Goal: Task Accomplishment & Management: Use online tool/utility

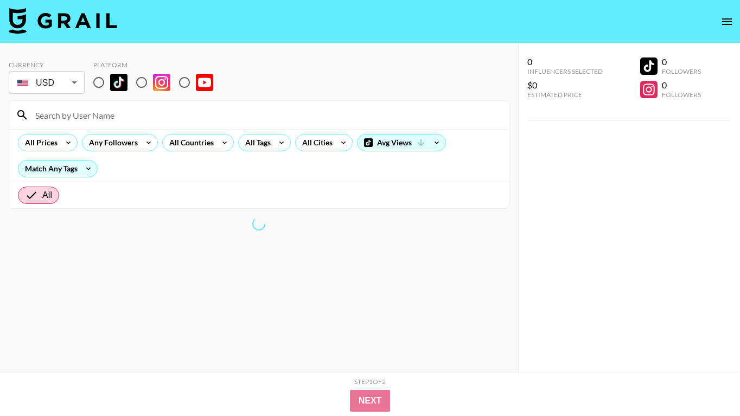
click at [98, 81] on input "radio" at bounding box center [98, 82] width 23 height 23
radio input "true"
click at [98, 80] on input "radio" at bounding box center [98, 82] width 23 height 23
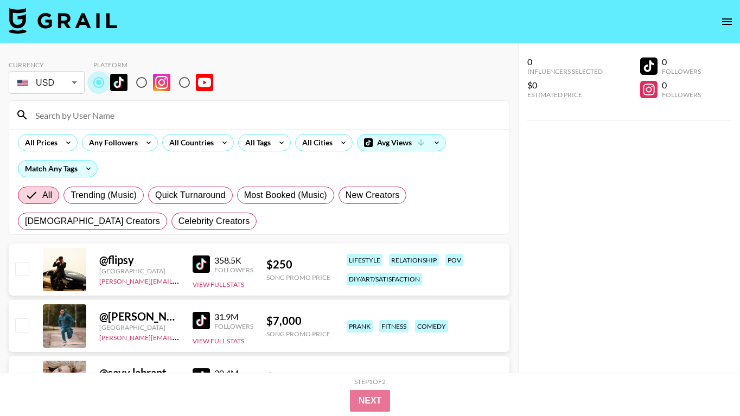
click at [98, 80] on input "radio" at bounding box center [98, 82] width 23 height 23
click at [202, 135] on div "All Countries" at bounding box center [189, 143] width 53 height 16
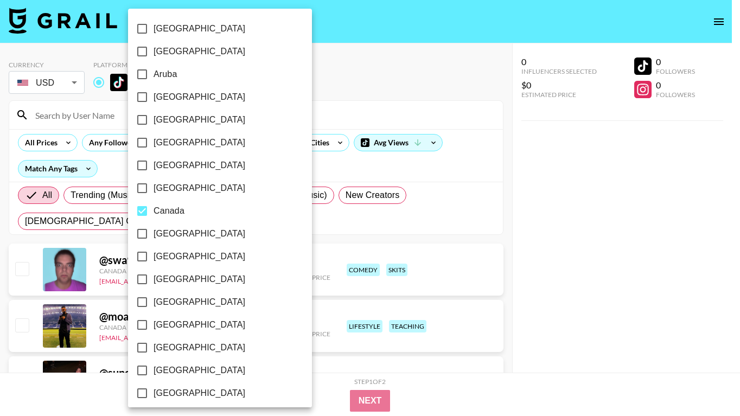
click at [295, 197] on div at bounding box center [370, 208] width 740 height 416
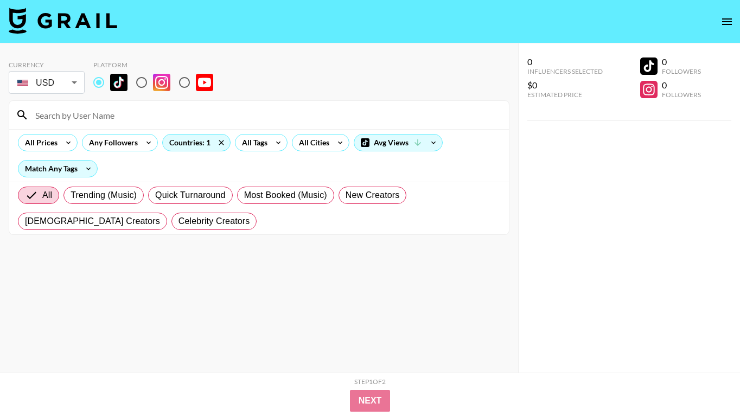
click at [200, 289] on div at bounding box center [370, 208] width 740 height 416
click at [206, 285] on div at bounding box center [370, 208] width 740 height 416
click at [200, 284] on div at bounding box center [370, 208] width 740 height 416
click at [126, 278] on div at bounding box center [370, 208] width 740 height 416
click at [128, 283] on div at bounding box center [370, 208] width 740 height 416
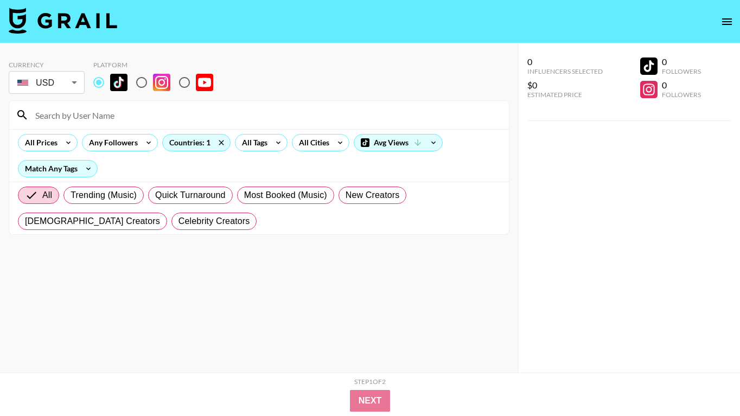
click at [203, 287] on div at bounding box center [370, 208] width 740 height 416
click at [225, 284] on div at bounding box center [370, 208] width 740 height 416
click at [225, 305] on div at bounding box center [370, 208] width 740 height 416
click at [202, 327] on div at bounding box center [370, 208] width 740 height 416
click at [63, 338] on div at bounding box center [370, 208] width 740 height 416
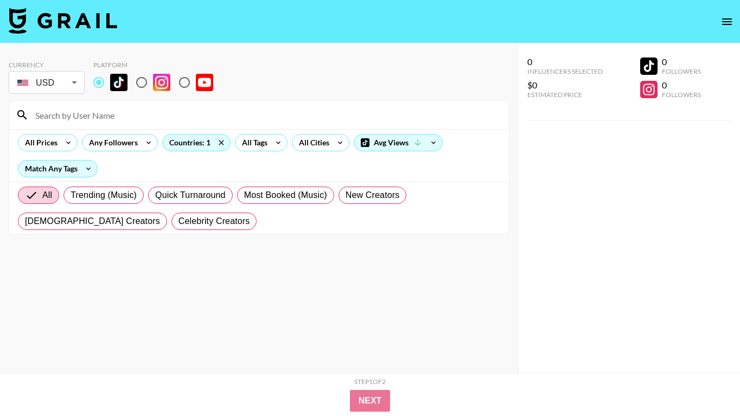
click at [25, 336] on div at bounding box center [370, 208] width 740 height 416
click at [25, 332] on div at bounding box center [370, 208] width 740 height 416
click at [95, 83] on input "radio" at bounding box center [98, 82] width 23 height 23
radio input "true"
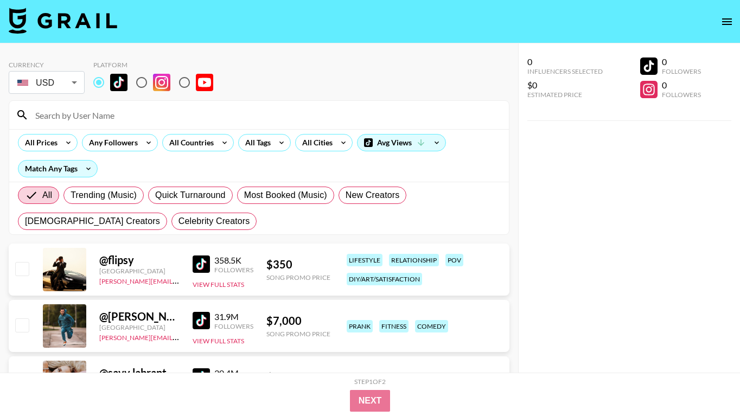
click at [255, 114] on input at bounding box center [266, 114] width 474 height 17
click at [216, 144] on icon at bounding box center [224, 143] width 17 height 16
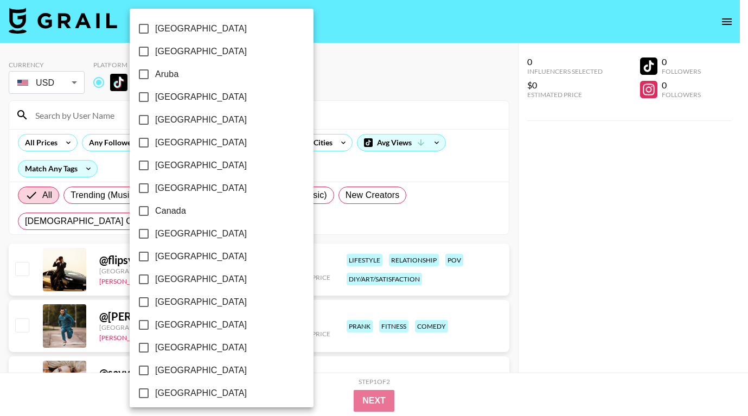
click at [175, 207] on span "Canada" at bounding box center [170, 211] width 31 height 13
click at [155, 207] on input "Canada" at bounding box center [143, 211] width 23 height 23
checkbox input "true"
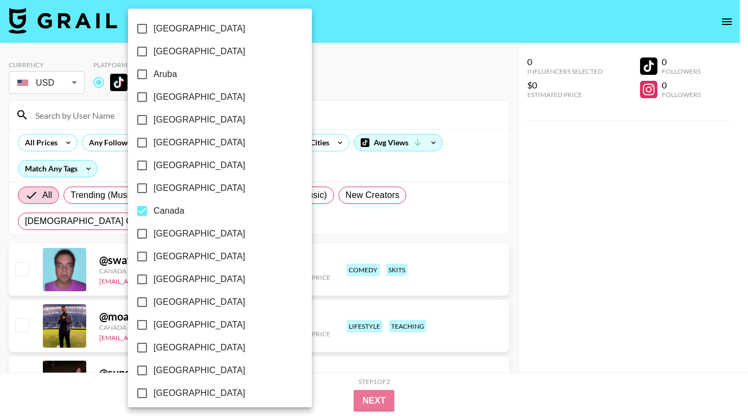
click at [316, 222] on div at bounding box center [374, 208] width 748 height 416
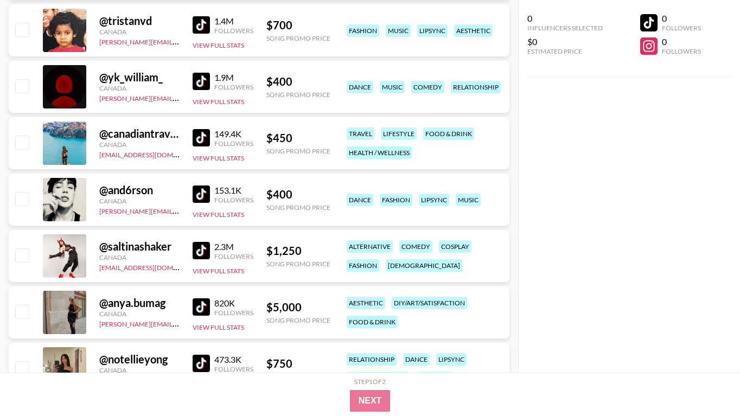
scroll to position [2172, 0]
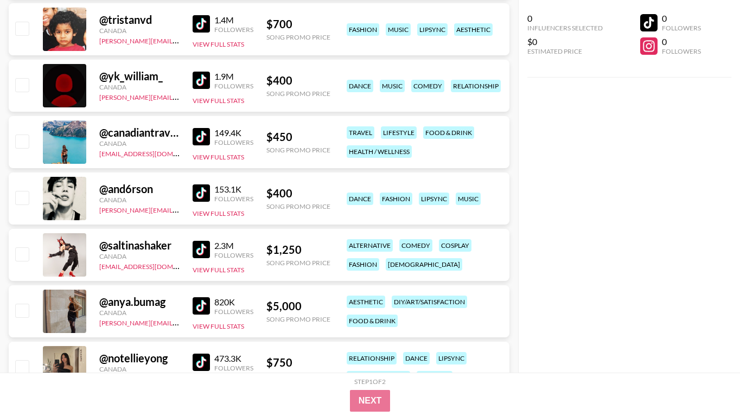
click at [197, 190] on img at bounding box center [201, 192] width 17 height 17
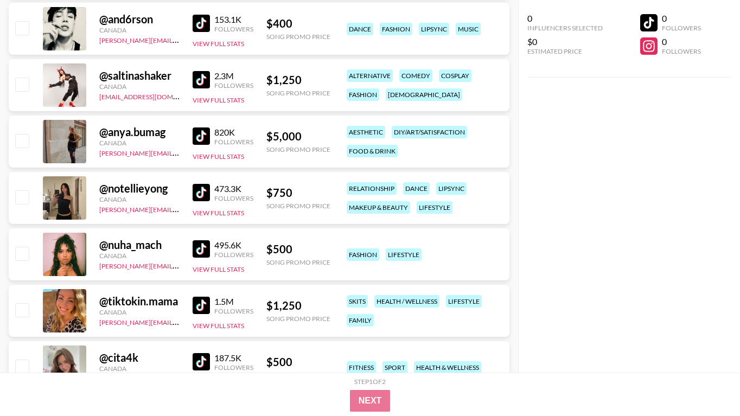
scroll to position [2344, 0]
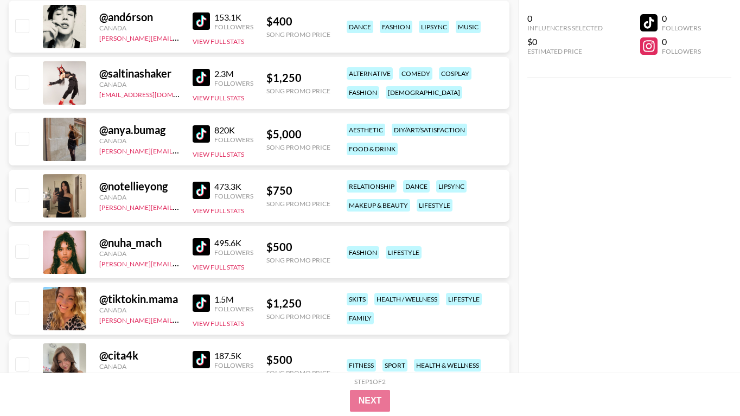
click at [200, 247] on img at bounding box center [201, 246] width 17 height 17
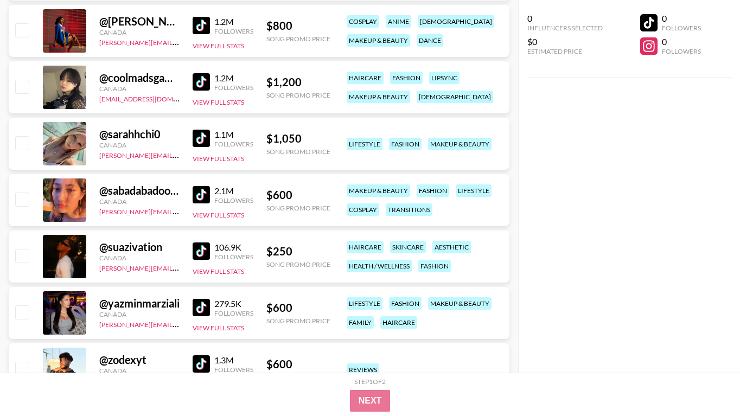
scroll to position [2793, 0]
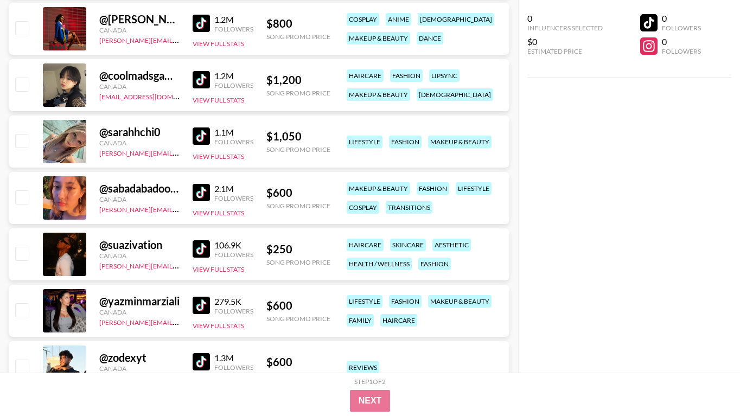
click at [208, 192] on img at bounding box center [201, 192] width 17 height 17
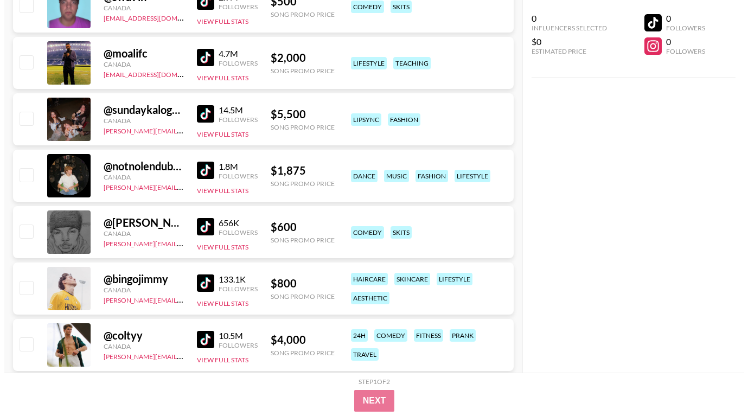
scroll to position [0, 0]
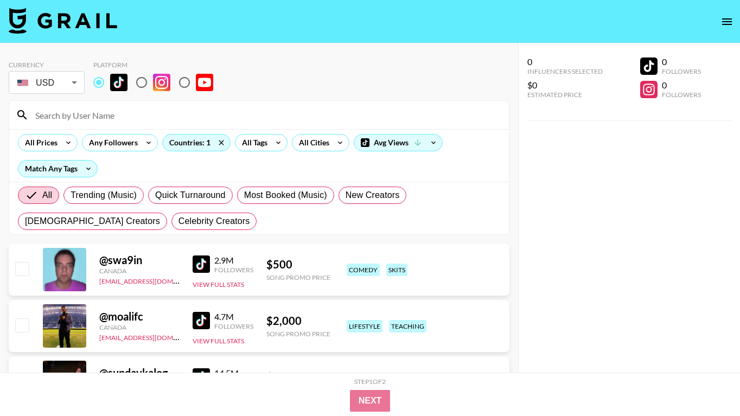
click at [199, 156] on div "All Prices Any Followers Countries: 1 All Tags All Cities Avg Views Match Any T…" at bounding box center [259, 155] width 500 height 53
click at [199, 142] on div "Countries: 1" at bounding box center [196, 143] width 67 height 16
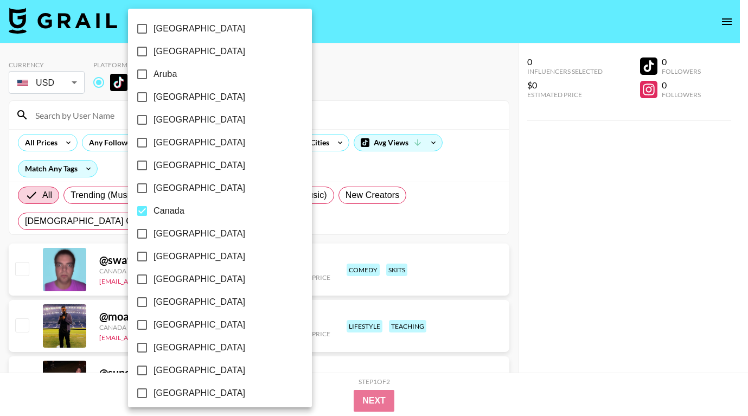
click at [167, 207] on span "Canada" at bounding box center [169, 211] width 31 height 13
click at [154, 207] on input "Canada" at bounding box center [142, 211] width 23 height 23
checkbox input "false"
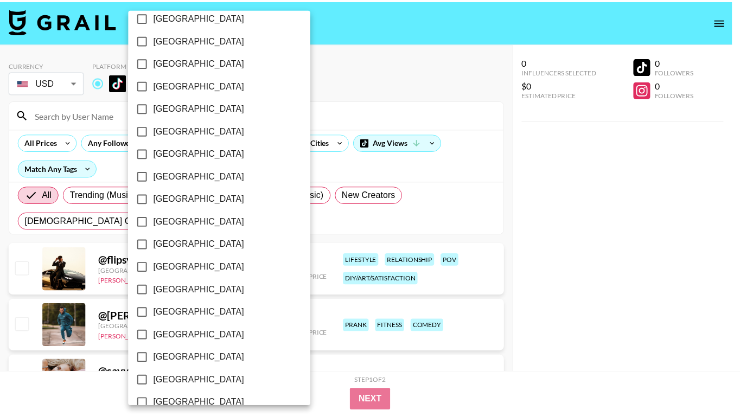
scroll to position [849, 0]
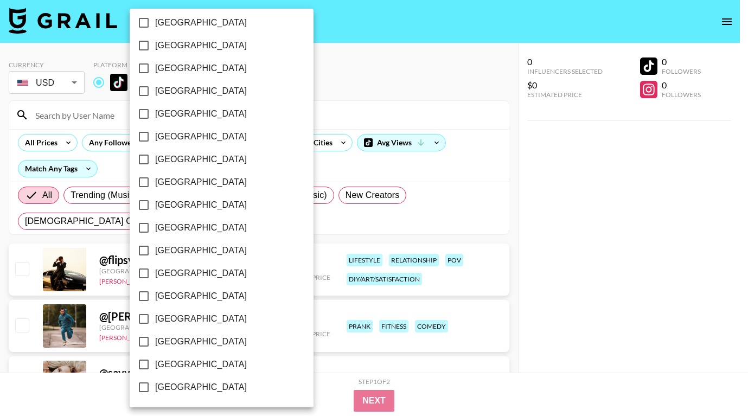
click at [155, 342] on input "[GEOGRAPHIC_DATA]" at bounding box center [143, 341] width 23 height 23
checkbox input "true"
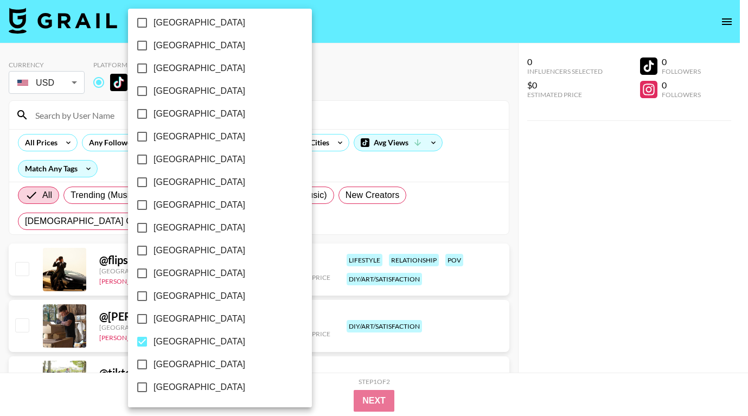
click at [313, 410] on div at bounding box center [374, 208] width 748 height 416
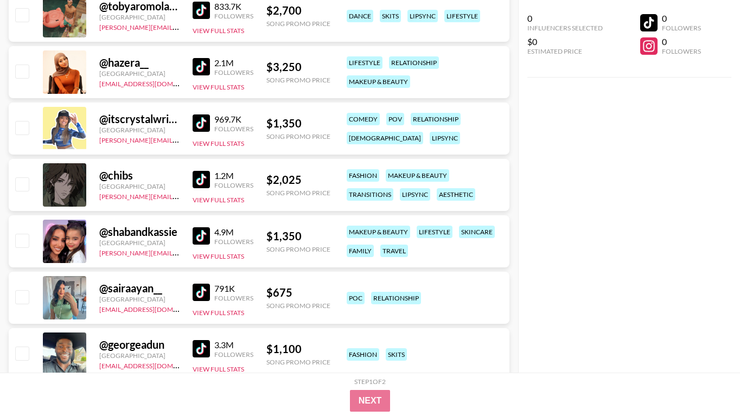
scroll to position [1778, 0]
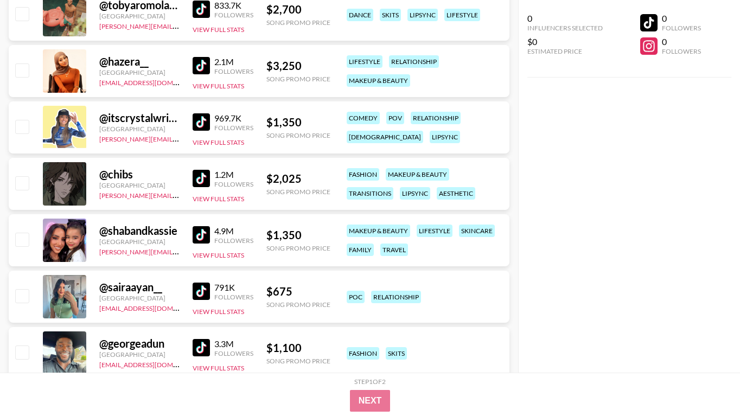
click at [202, 291] on img at bounding box center [201, 291] width 17 height 17
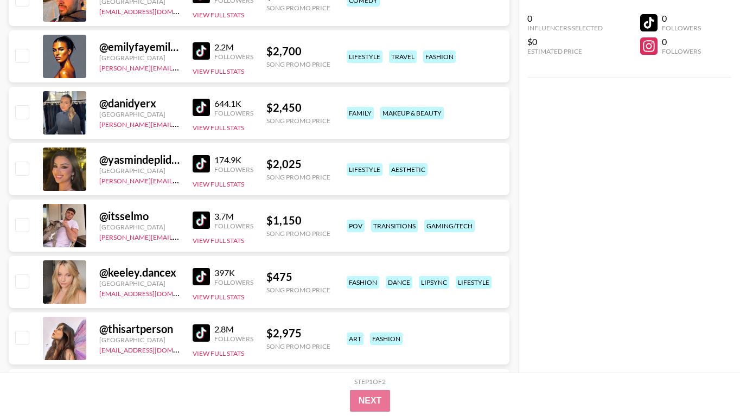
scroll to position [2753, 0]
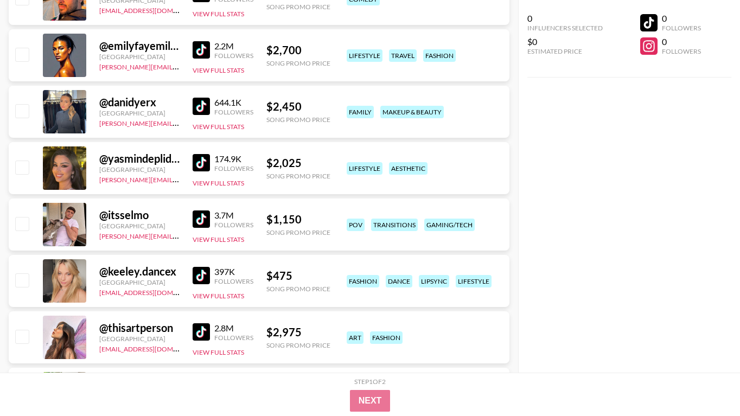
click at [207, 277] on img at bounding box center [201, 275] width 17 height 17
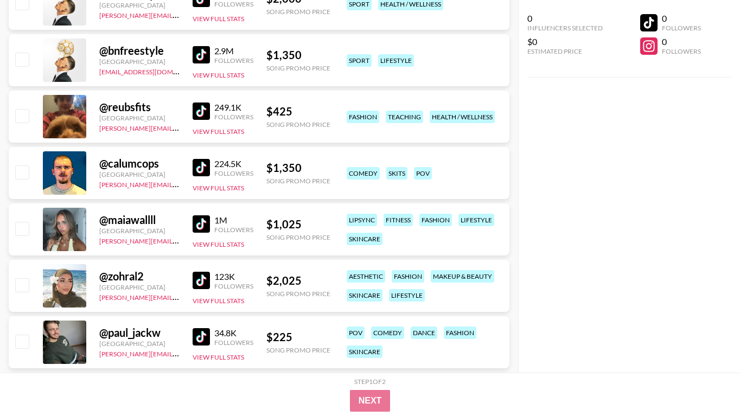
scroll to position [6472, 0]
